Goal: Download file/media

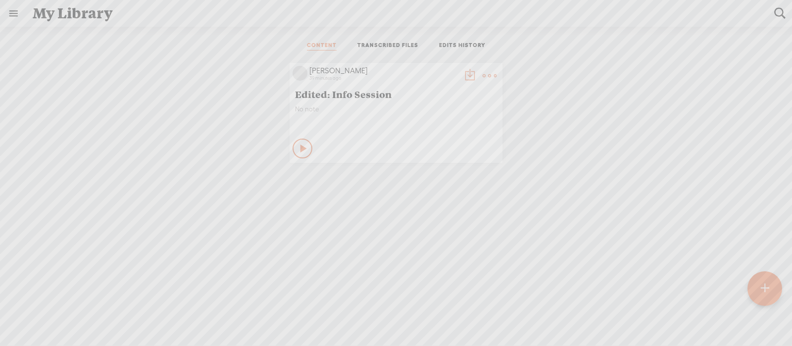
click at [299, 148] on icon at bounding box center [304, 149] width 10 height 10
click at [299, 150] on icon at bounding box center [303, 149] width 10 height 10
click at [467, 70] on t at bounding box center [470, 76] width 14 height 14
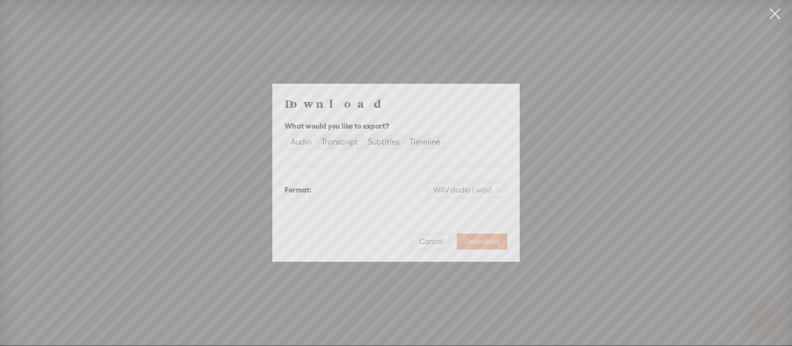
click at [482, 202] on div "Download What would you like to export? Audio Transcript Subtitles Timeline For…" at bounding box center [396, 173] width 223 height 154
click at [484, 190] on span "WAV audio (.wav)" at bounding box center [467, 190] width 68 height 15
click at [342, 143] on div "Transcript" at bounding box center [339, 142] width 37 height 14
click at [316, 135] on input "Transcript" at bounding box center [316, 135] width 0 height 0
drag, startPoint x: 378, startPoint y: 143, endPoint x: 380, endPoint y: 149, distance: 6.3
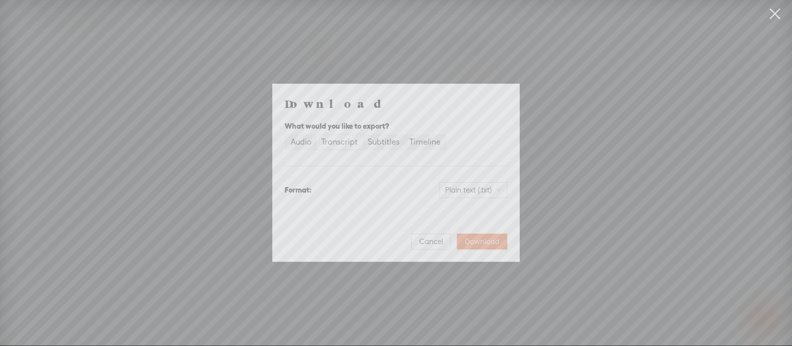
click at [378, 143] on div "Subtitles" at bounding box center [384, 142] width 32 height 14
click at [363, 135] on input "Subtitles" at bounding box center [363, 135] width 0 height 0
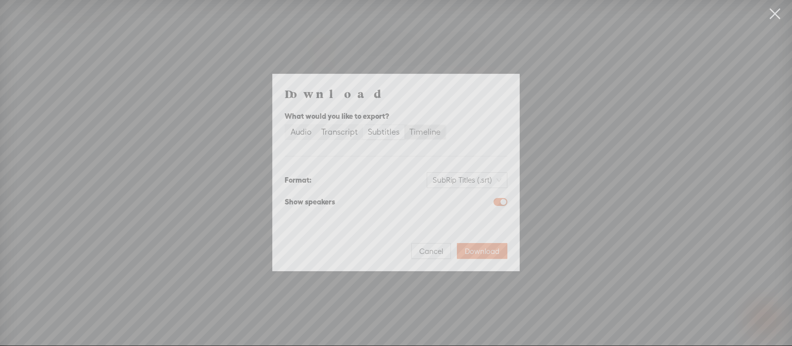
click at [426, 129] on div "Timeline" at bounding box center [425, 132] width 31 height 14
click at [405, 125] on input "Timeline" at bounding box center [405, 125] width 0 height 0
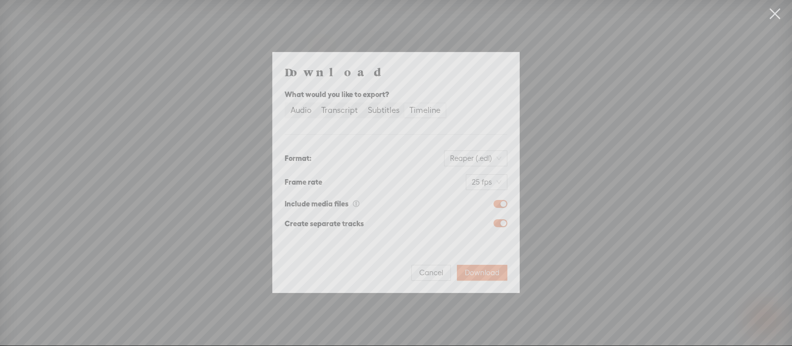
click at [307, 109] on div "Audio" at bounding box center [301, 111] width 21 height 14
click at [286, 104] on input "Audio" at bounding box center [286, 104] width 0 height 0
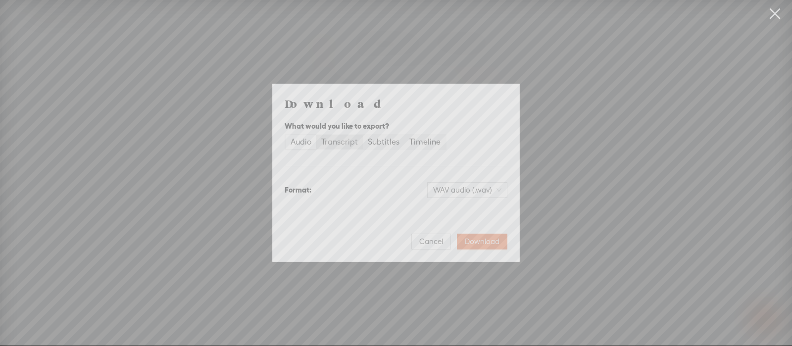
click at [336, 144] on div "Transcript" at bounding box center [339, 142] width 37 height 14
click at [316, 135] on input "Transcript" at bounding box center [316, 135] width 0 height 0
click at [379, 140] on div "Subtitles" at bounding box center [384, 142] width 32 height 14
click at [363, 135] on input "Subtitles" at bounding box center [363, 135] width 0 height 0
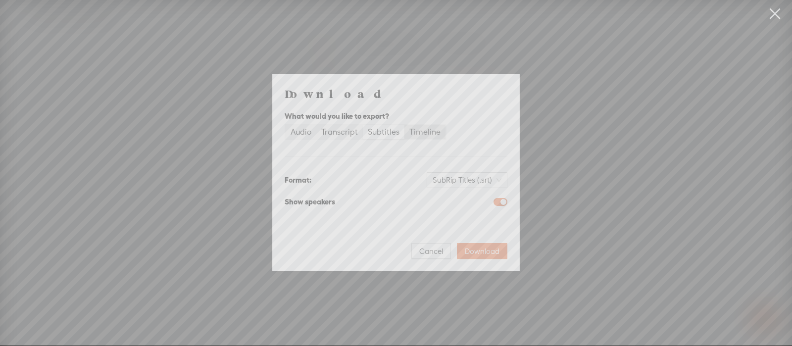
click at [426, 133] on div "Timeline" at bounding box center [425, 132] width 31 height 14
click at [405, 125] on input "Timeline" at bounding box center [405, 125] width 0 height 0
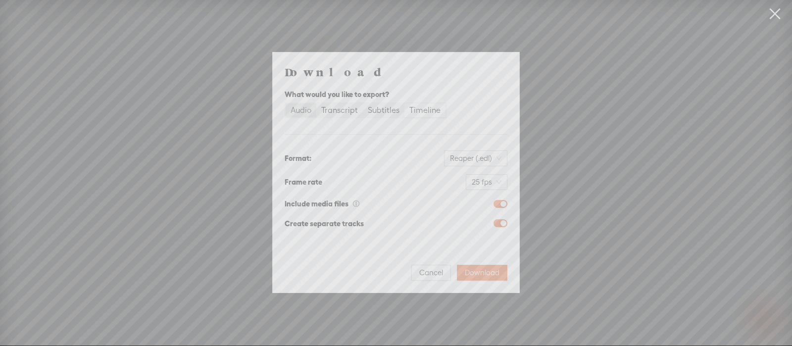
click at [314, 104] on label "Audio" at bounding box center [301, 111] width 31 height 14
click at [286, 104] on input "Audio" at bounding box center [286, 104] width 0 height 0
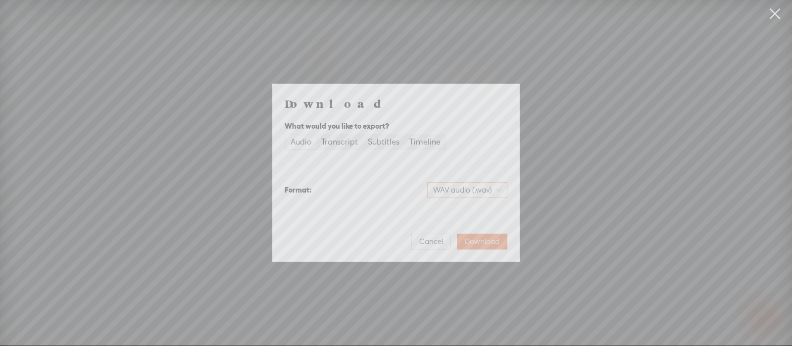
click at [446, 197] on span "WAV audio (.wav)" at bounding box center [467, 190] width 68 height 15
click at [454, 214] on div "MP3 audio (.mp3)" at bounding box center [459, 211] width 81 height 10
click at [419, 188] on div "MP3 audio (.mp3)" at bounding box center [413, 190] width 188 height 16
click at [499, 243] on span "Download" at bounding box center [482, 242] width 35 height 10
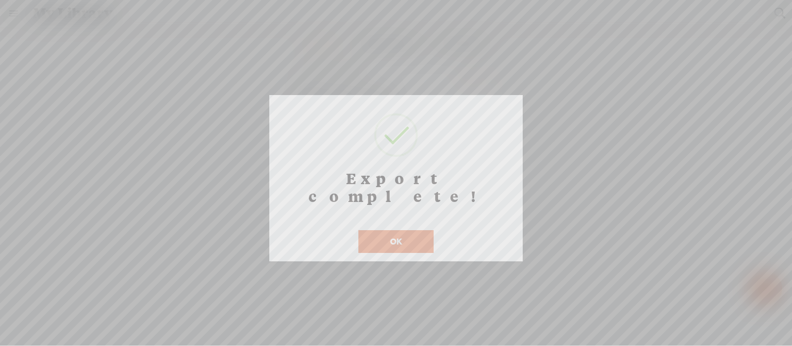
click at [401, 230] on button "OK" at bounding box center [396, 241] width 75 height 23
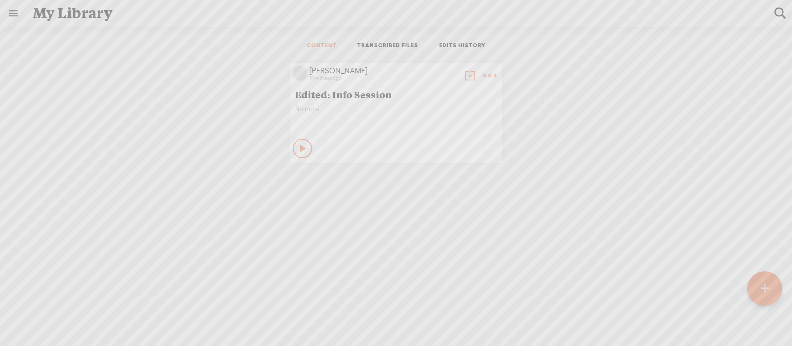
click at [484, 74] on t at bounding box center [490, 76] width 14 height 14
click at [443, 177] on link "Download as..." at bounding box center [437, 176] width 99 height 23
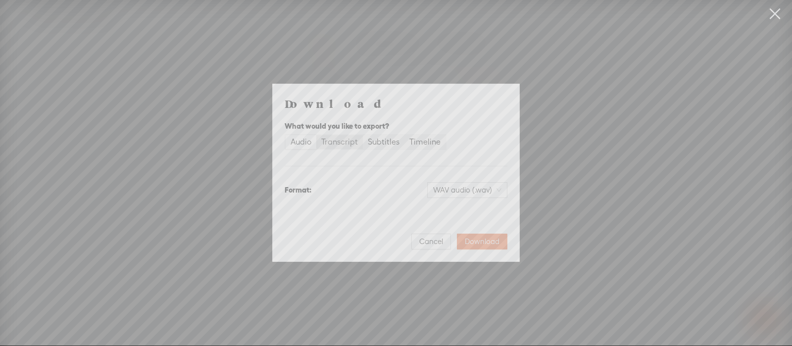
click at [348, 143] on div "Transcript" at bounding box center [339, 142] width 37 height 14
click at [316, 135] on input "Transcript" at bounding box center [316, 135] width 0 height 0
click at [378, 145] on div "Subtitles" at bounding box center [384, 142] width 32 height 14
click at [363, 135] on input "Subtitles" at bounding box center [363, 135] width 0 height 0
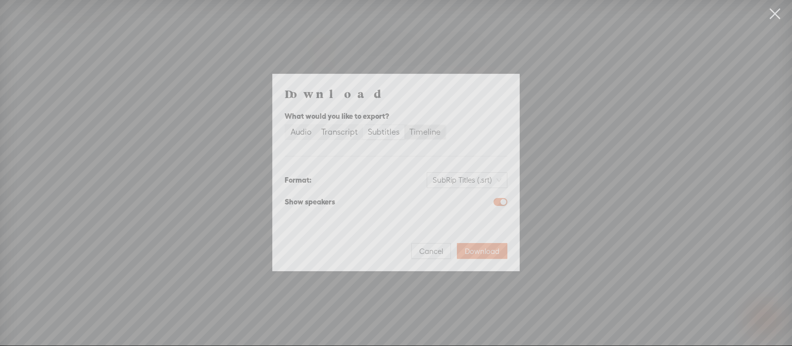
click at [410, 136] on div "Timeline" at bounding box center [425, 132] width 31 height 14
click at [405, 125] on input "Timeline" at bounding box center [405, 125] width 0 height 0
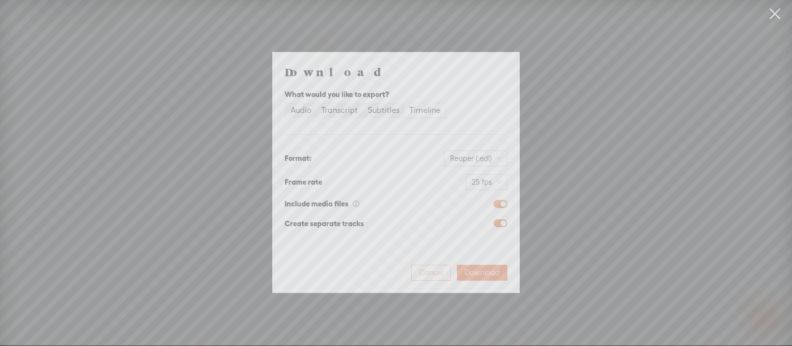
click at [435, 277] on span "Cancel" at bounding box center [431, 273] width 24 height 10
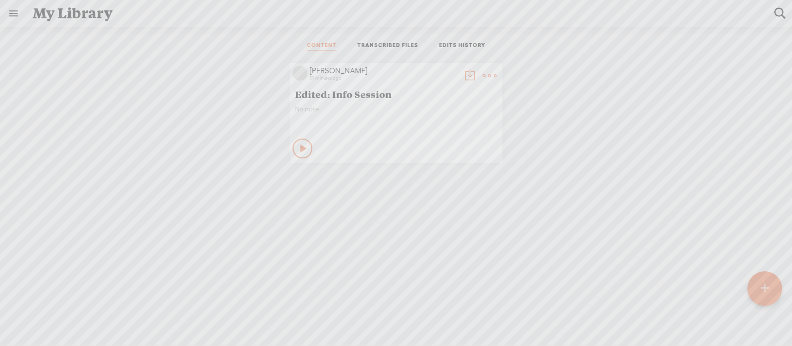
click at [403, 42] on link "TRANSCRIBED FILES" at bounding box center [388, 46] width 61 height 9
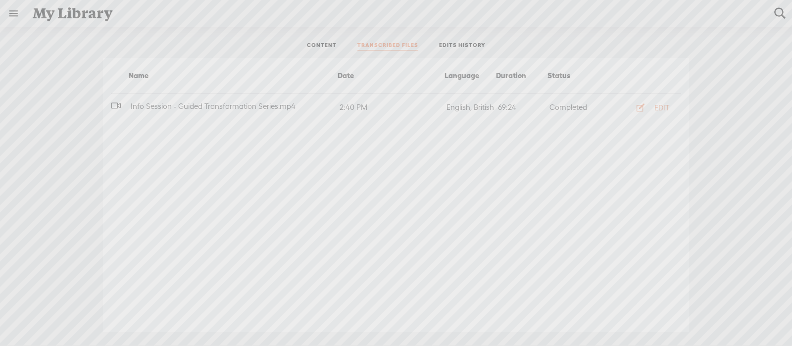
click at [473, 43] on link "EDITS HISTORY" at bounding box center [462, 46] width 47 height 9
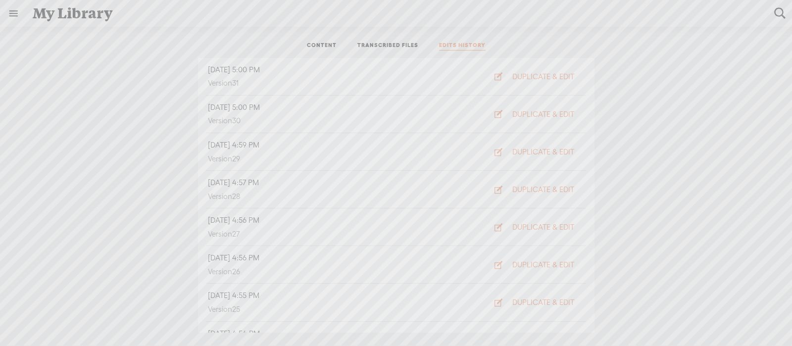
click at [339, 43] on li "CONTENT" at bounding box center [322, 46] width 51 height 9
click at [330, 47] on link "CONTENT" at bounding box center [322, 46] width 30 height 9
click at [757, 292] on div at bounding box center [765, 288] width 35 height 35
